Goal: Find contact information: Find contact information

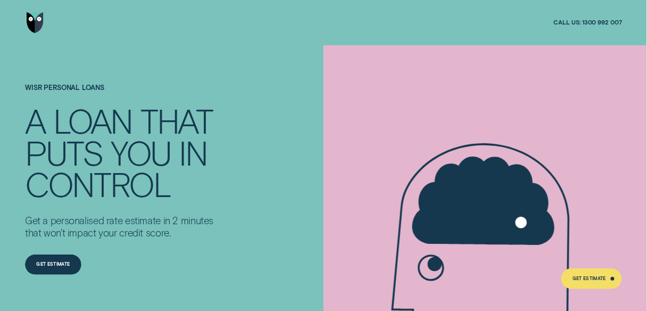
click at [33, 22] on img "Go to home page" at bounding box center [35, 22] width 17 height 20
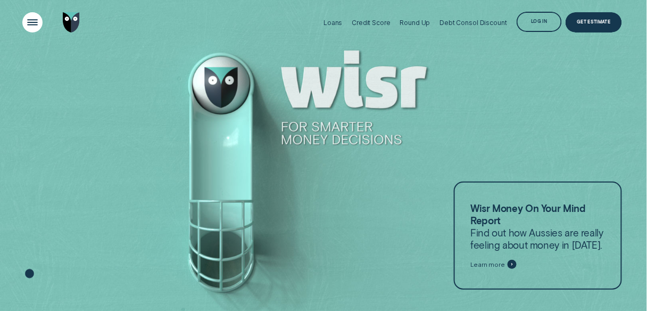
click at [37, 24] on div "Open Menu" at bounding box center [32, 22] width 29 height 29
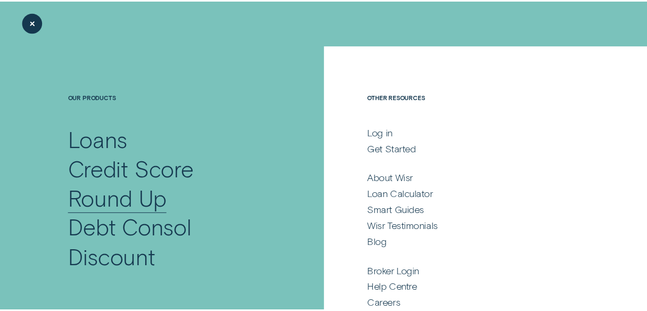
scroll to position [44, 0]
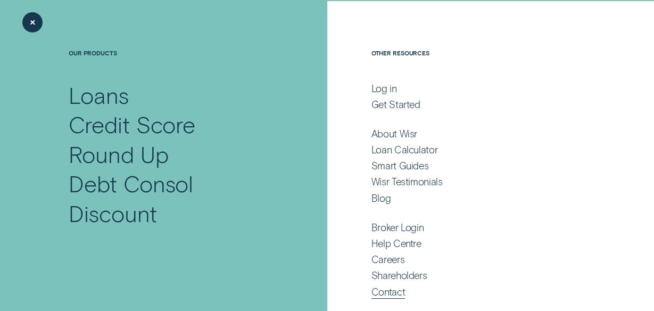
click at [384, 292] on div "Contact" at bounding box center [389, 292] width 34 height 12
